Goal: Task Accomplishment & Management: Manage account settings

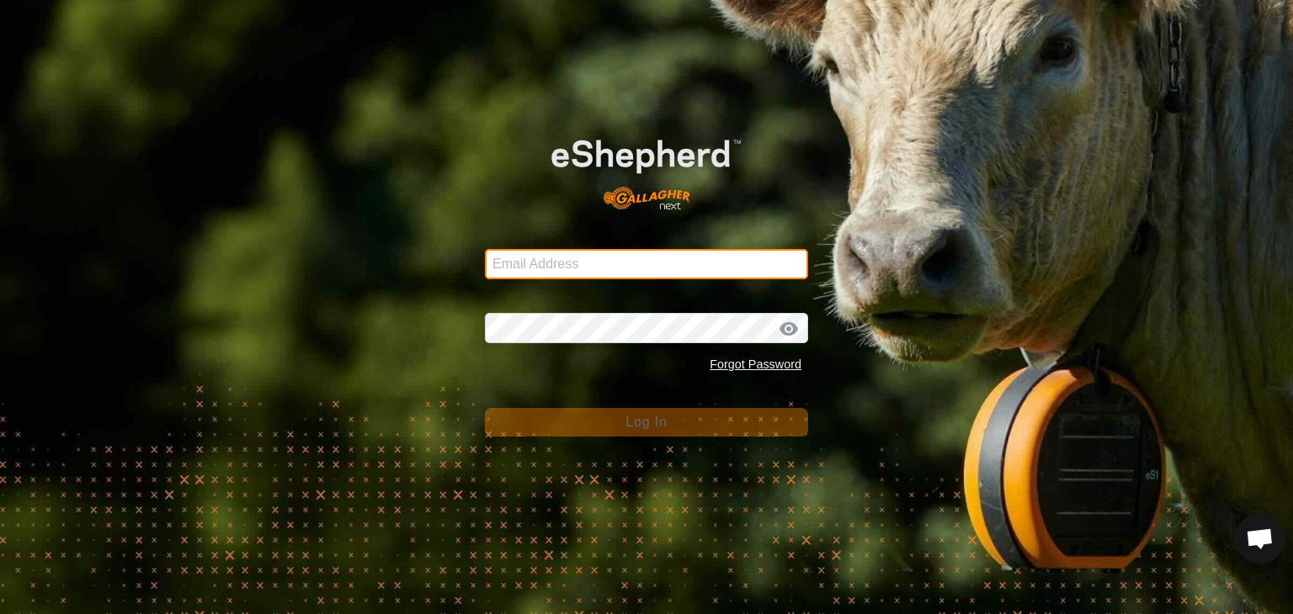
type input "littlebrowncowdairy@gmail.com"
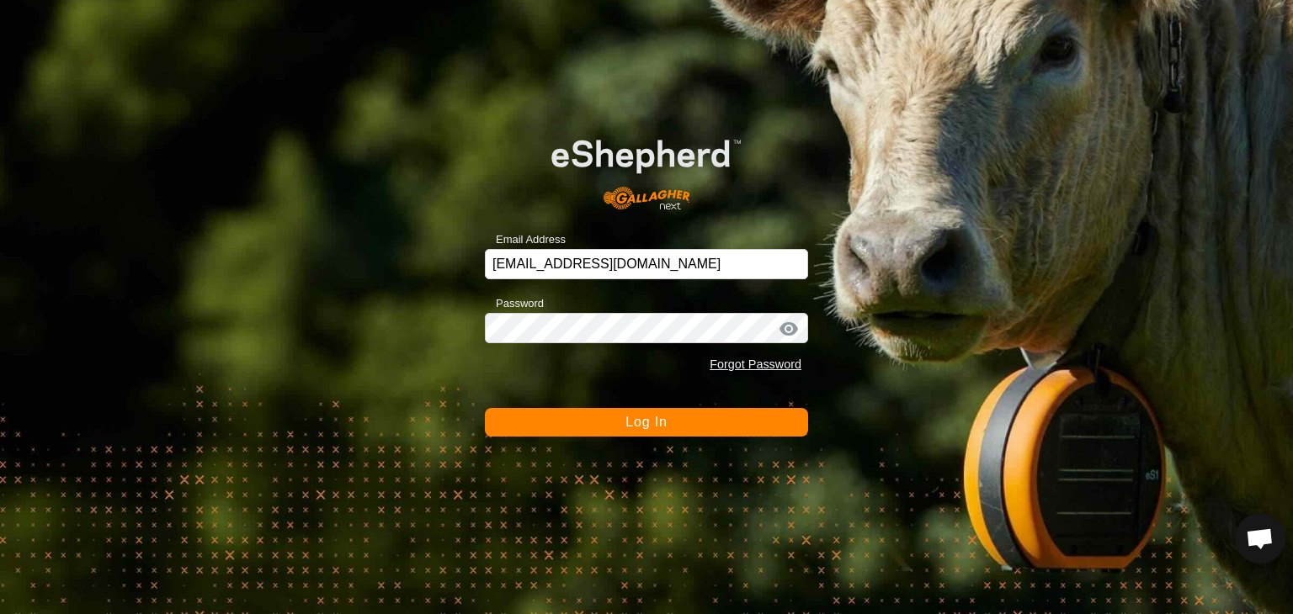
click at [628, 428] on span "Log In" at bounding box center [645, 422] width 41 height 14
